Goal: Transaction & Acquisition: Obtain resource

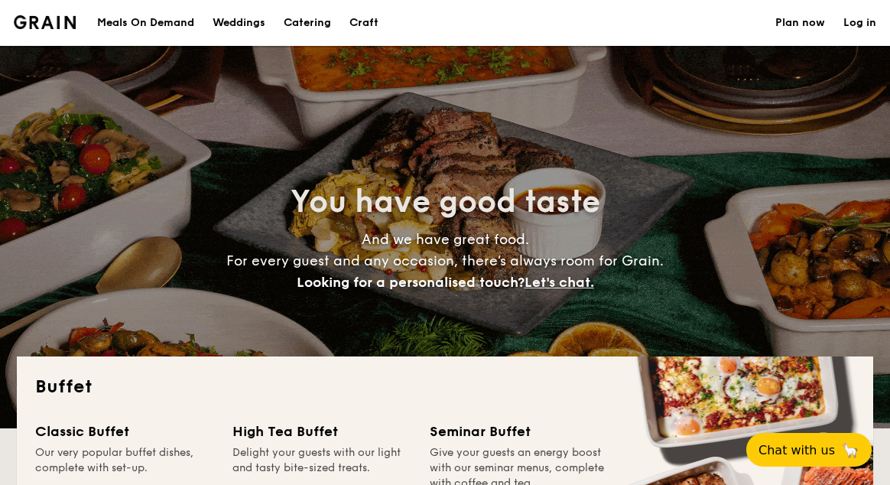
select select
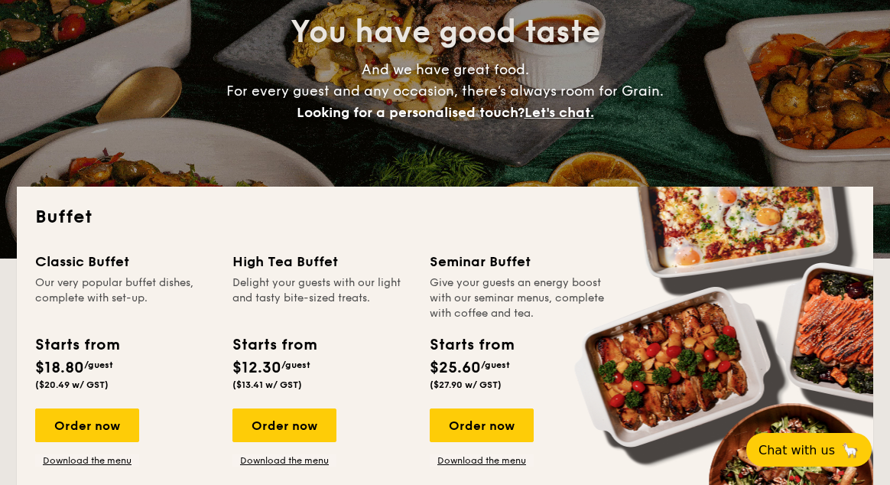
scroll to position [229, 0]
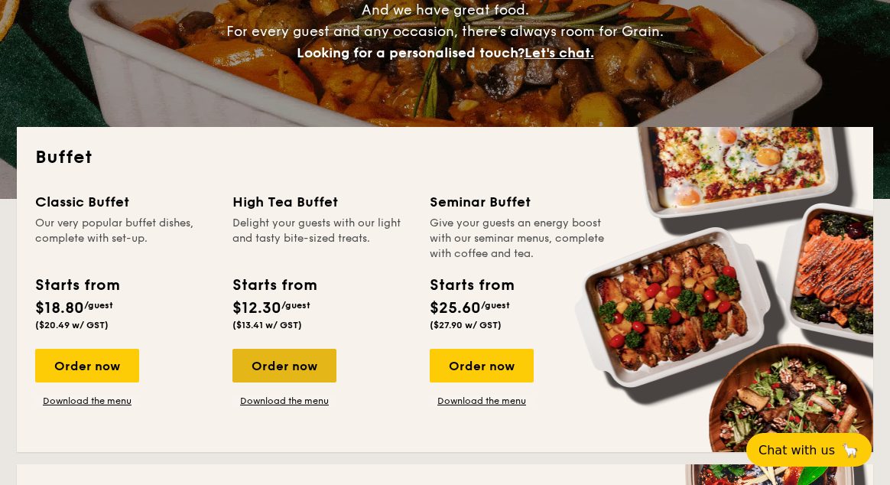
click at [291, 377] on div "Order now" at bounding box center [285, 366] width 104 height 34
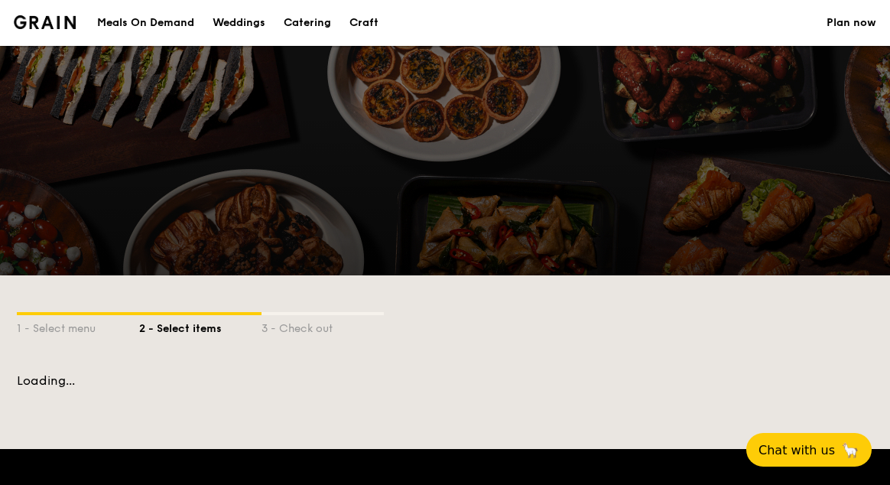
drag, startPoint x: 315, startPoint y: 408, endPoint x: 353, endPoint y: 339, distance: 79.1
click at [315, 373] on div "1 - Select menu 2 - Select items 3 - Check out" at bounding box center [445, 324] width 857 height 98
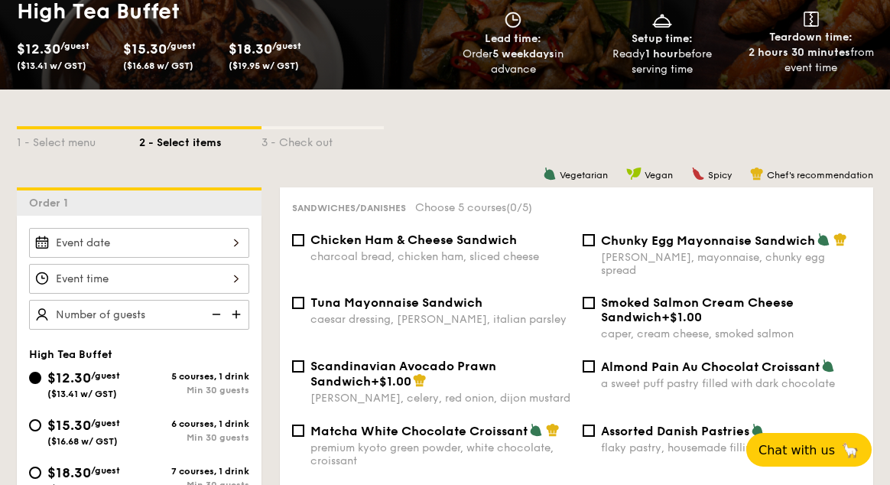
scroll to position [382, 0]
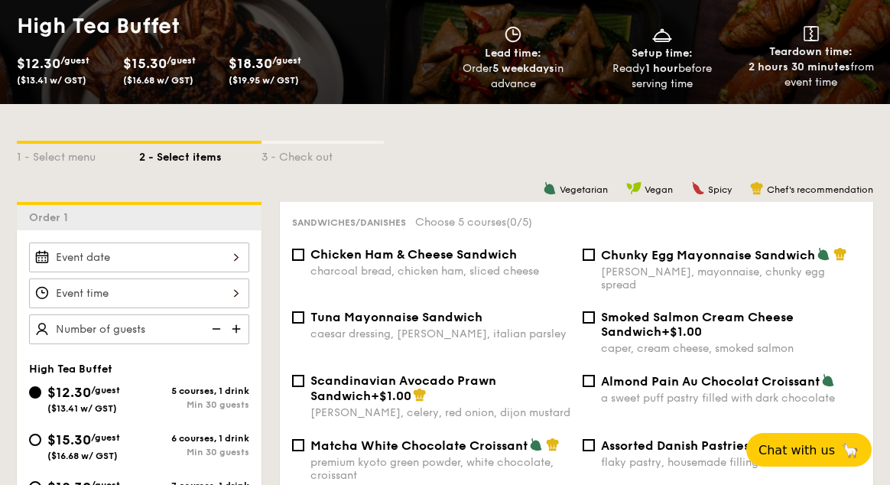
select select
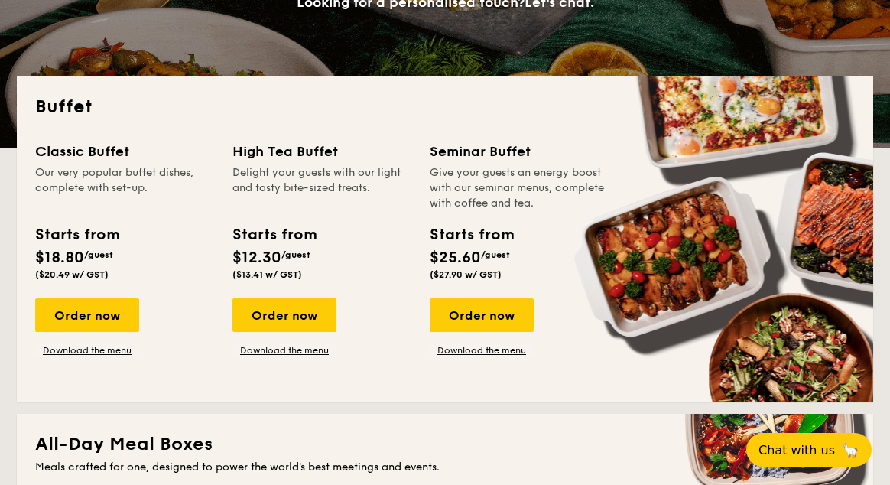
scroll to position [306, 0]
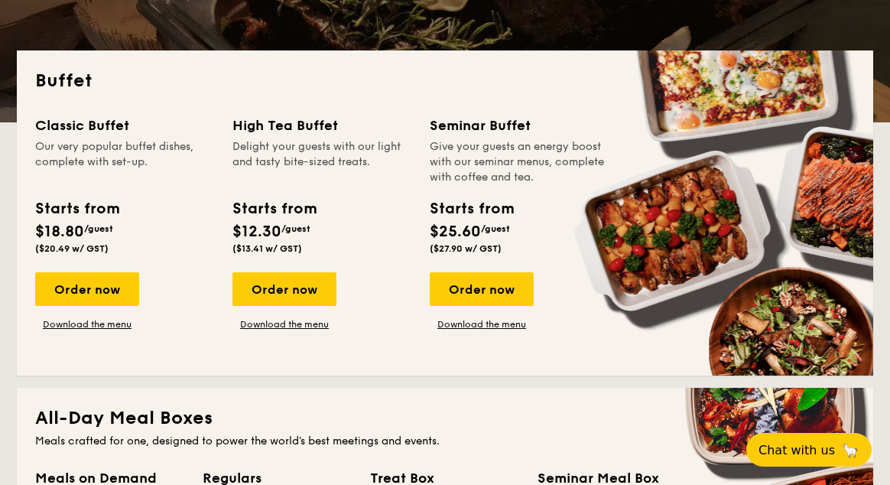
click at [307, 330] on div "Classic Buffet Our very popular buffet dishes, complete with set-up. Starts fro…" at bounding box center [445, 236] width 820 height 242
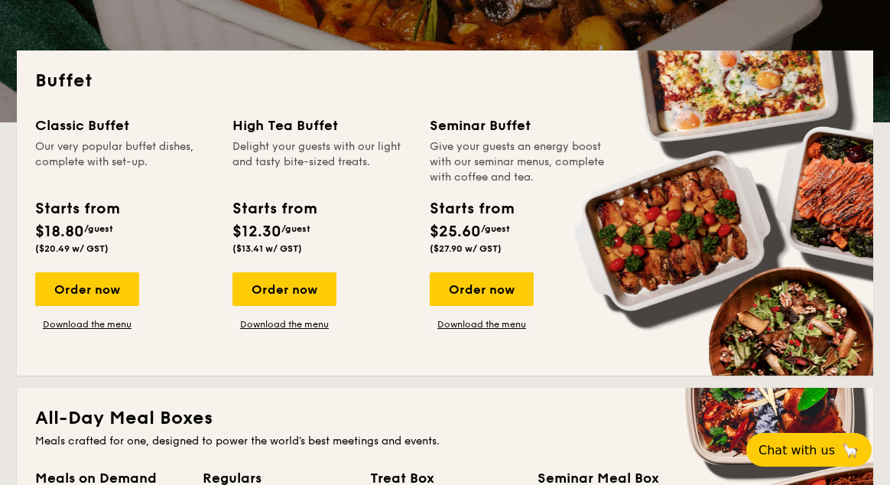
click at [301, 332] on div "Classic Buffet Our very popular buffet dishes, complete with set-up. Starts fro…" at bounding box center [445, 236] width 820 height 242
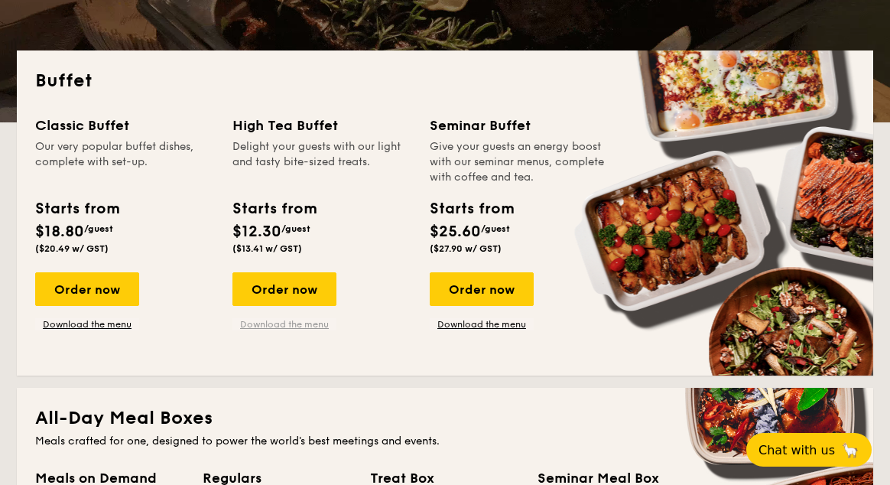
click at [305, 324] on link "Download the menu" at bounding box center [285, 324] width 104 height 12
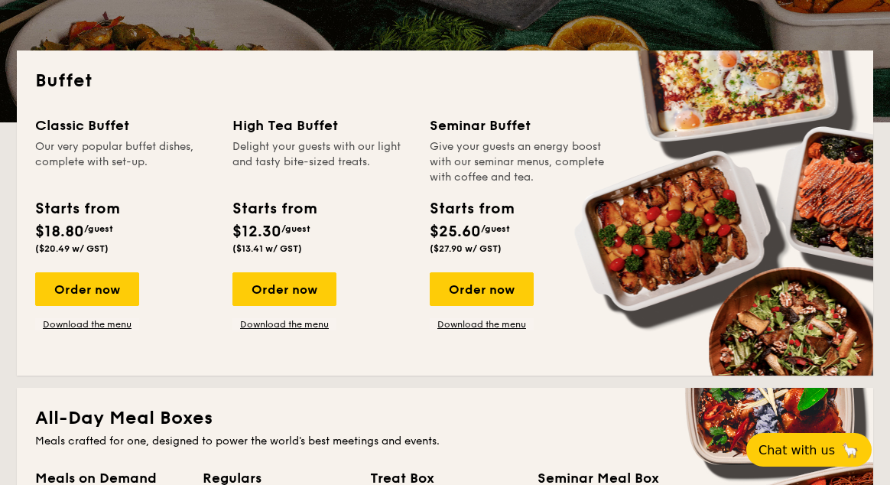
click at [579, 154] on div "Give your guests an energy boost with our seminar menus, complete with coffee a…" at bounding box center [519, 162] width 179 height 46
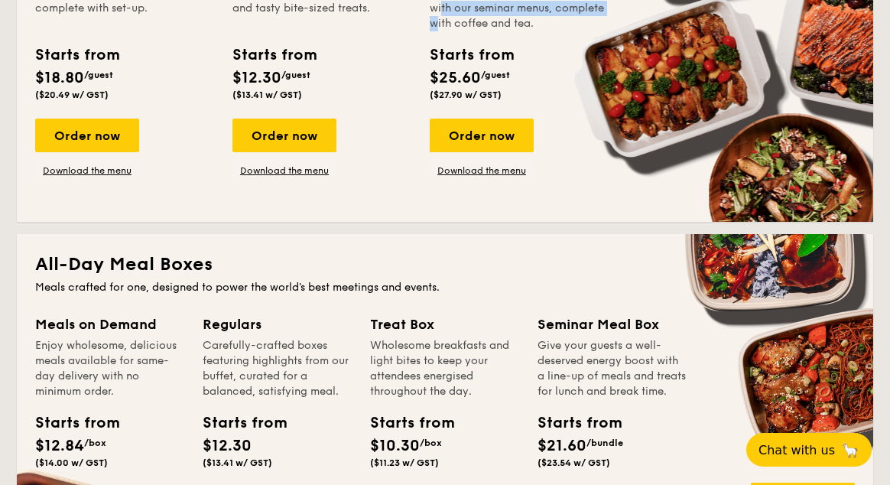
scroll to position [459, 0]
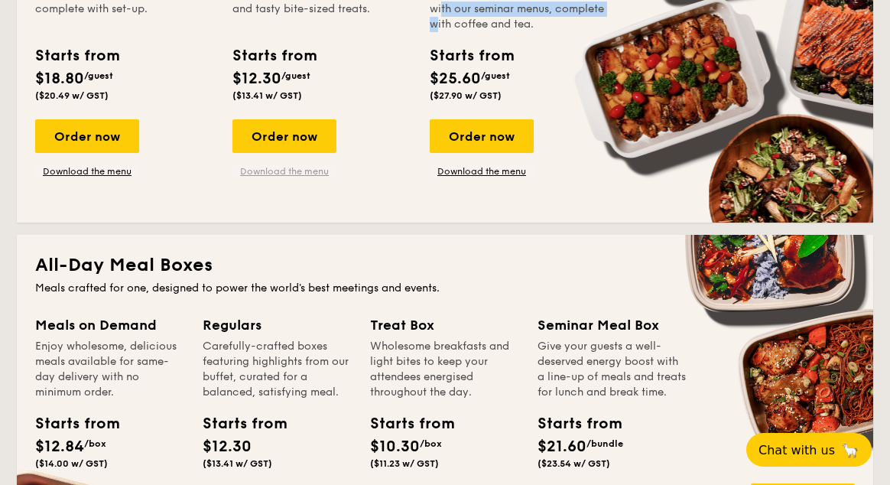
click at [279, 172] on link "Download the menu" at bounding box center [285, 171] width 104 height 12
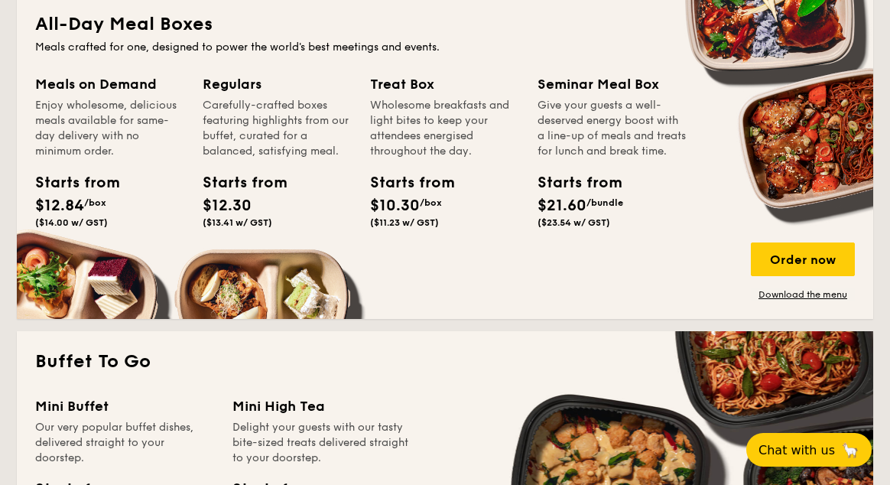
scroll to position [612, 0]
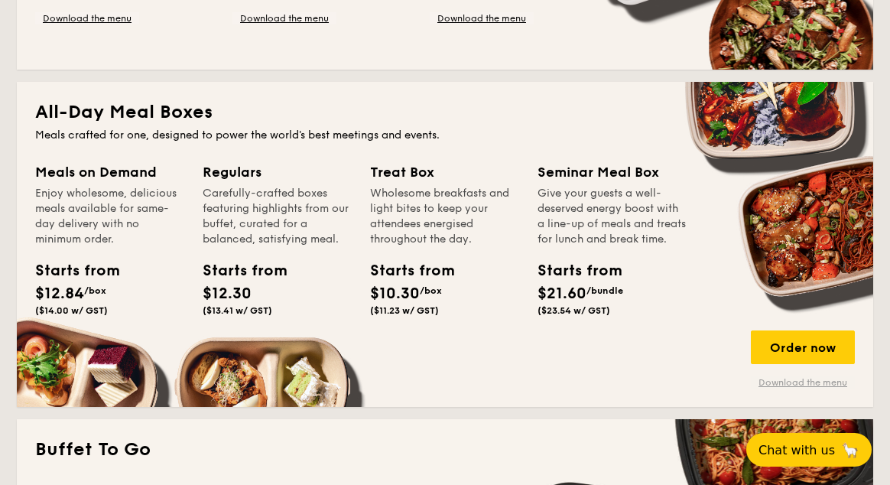
click at [810, 386] on link "Download the menu" at bounding box center [803, 382] width 104 height 12
